Goal: Task Accomplishment & Management: Use online tool/utility

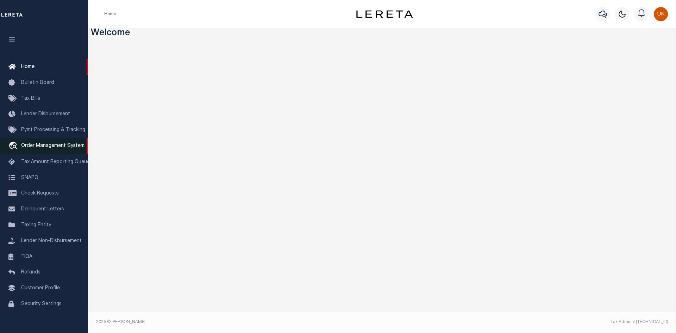
click at [29, 148] on span "Order Management System" at bounding box center [52, 145] width 63 height 5
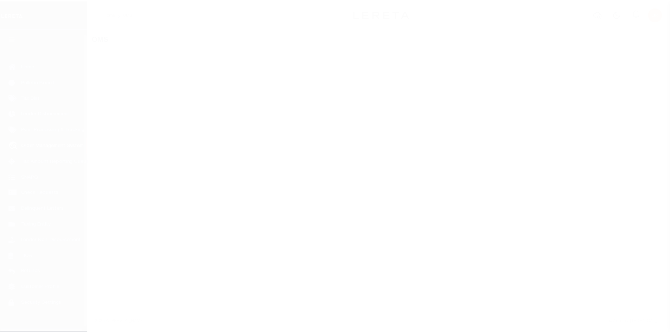
scroll to position [10, 0]
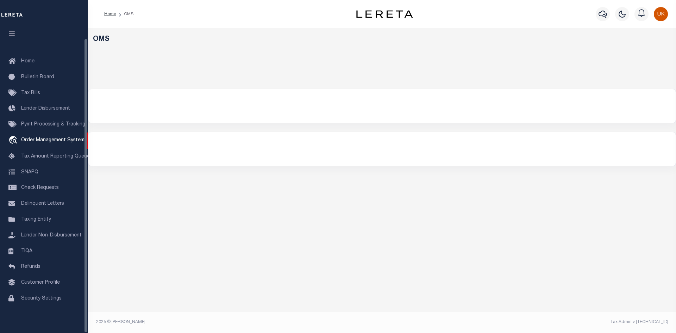
select select "200"
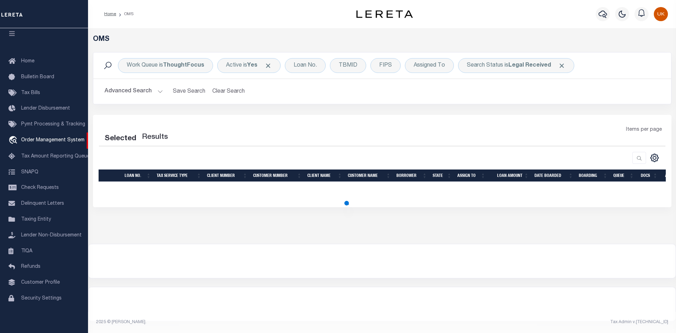
select select "200"
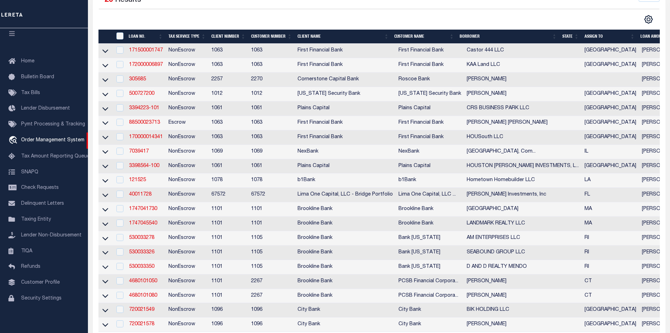
scroll to position [0, 0]
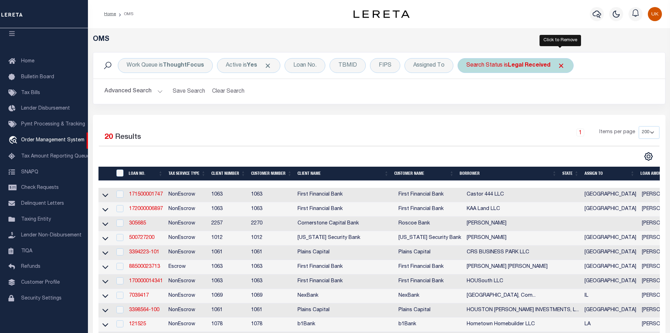
click at [559, 66] on span "Click to Remove" at bounding box center [561, 65] width 7 height 7
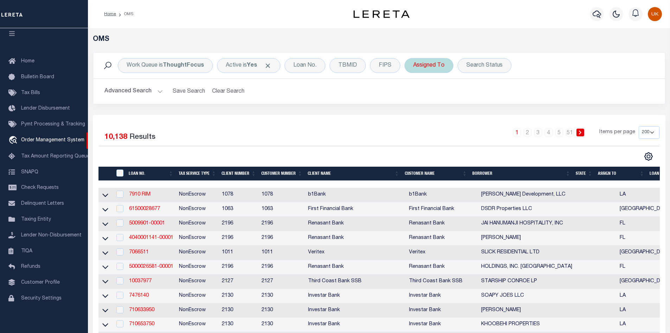
click at [425, 68] on div "Assigned To" at bounding box center [429, 65] width 49 height 15
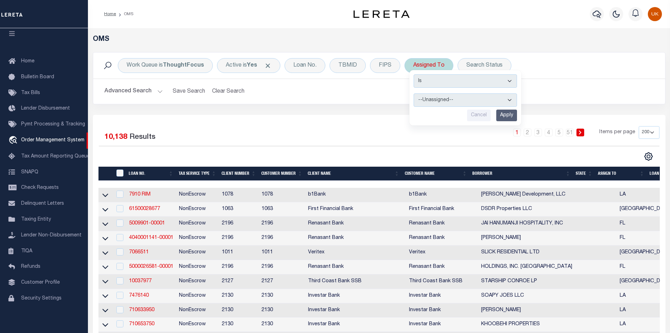
click at [434, 101] on select "--Unassigned-- Abdul Muzain Agustin Fernandez Ahmad Darwish Alberto Estrada All…" at bounding box center [465, 99] width 103 height 13
click at [509, 82] on select "Is Contains" at bounding box center [465, 80] width 103 height 13
click at [483, 64] on div "Search Status" at bounding box center [485, 65] width 54 height 15
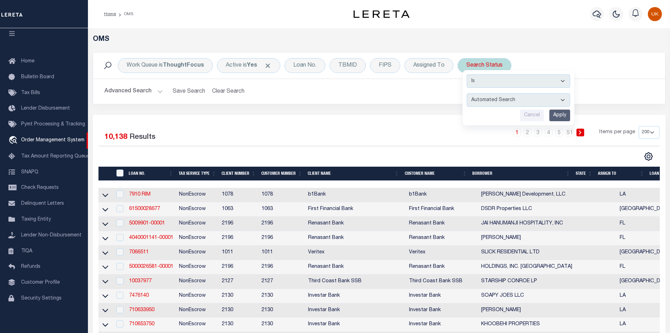
click at [493, 103] on select "Automated Search Bad Parcel Complete Duplicate Parcel High Dollar Reporting In …" at bounding box center [518, 99] width 103 height 13
select select "IP"
click at [467, 93] on select "Automated Search Bad Parcel Complete Duplicate Parcel High Dollar Reporting In …" at bounding box center [518, 99] width 103 height 13
click at [563, 118] on input "Apply" at bounding box center [560, 115] width 21 height 12
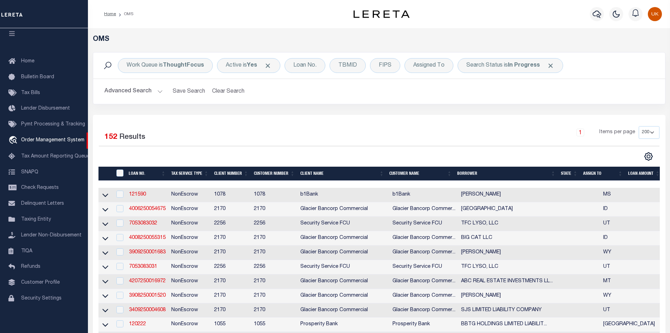
click at [278, 128] on div "1 Items per page 10 25 50 100 200" at bounding box center [451, 135] width 418 height 18
